Goal: Navigation & Orientation: Go to known website

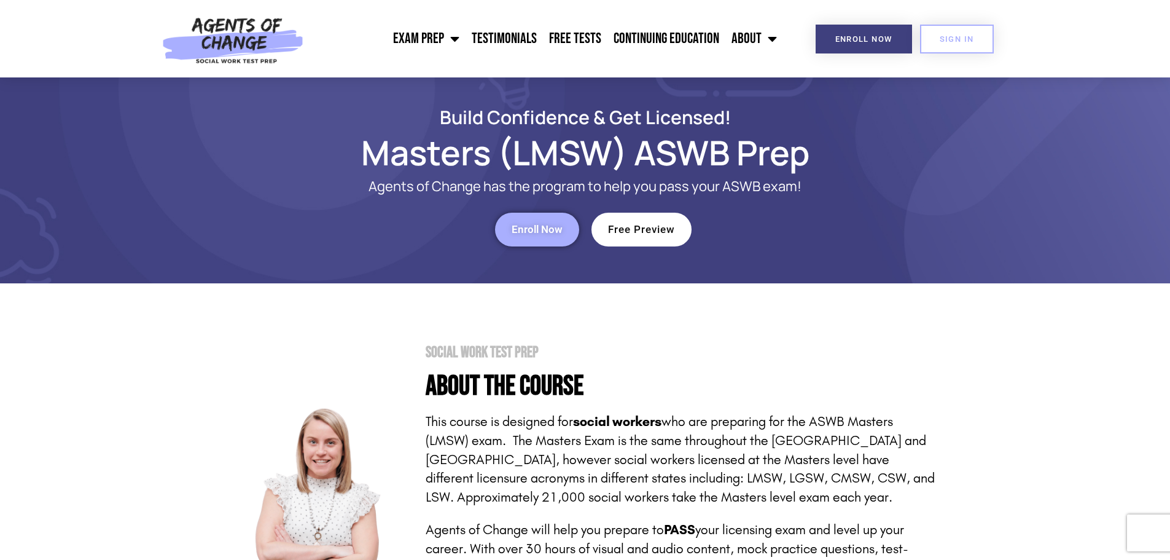
click at [229, 28] on img at bounding box center [232, 38] width 155 height 77
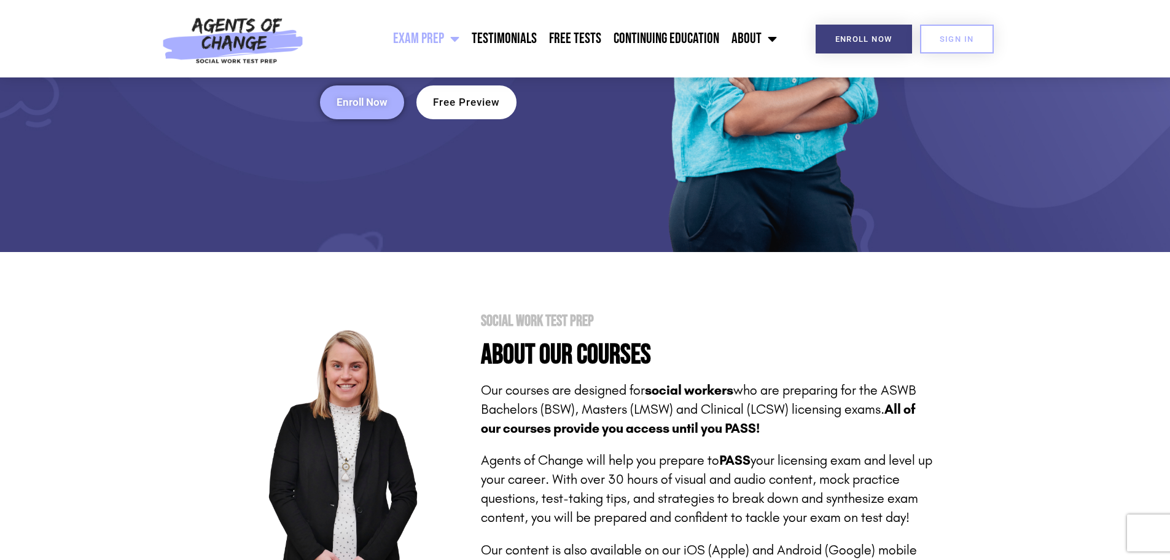
scroll to position [307, 0]
